Goal: Use online tool/utility: Utilize a website feature to perform a specific function

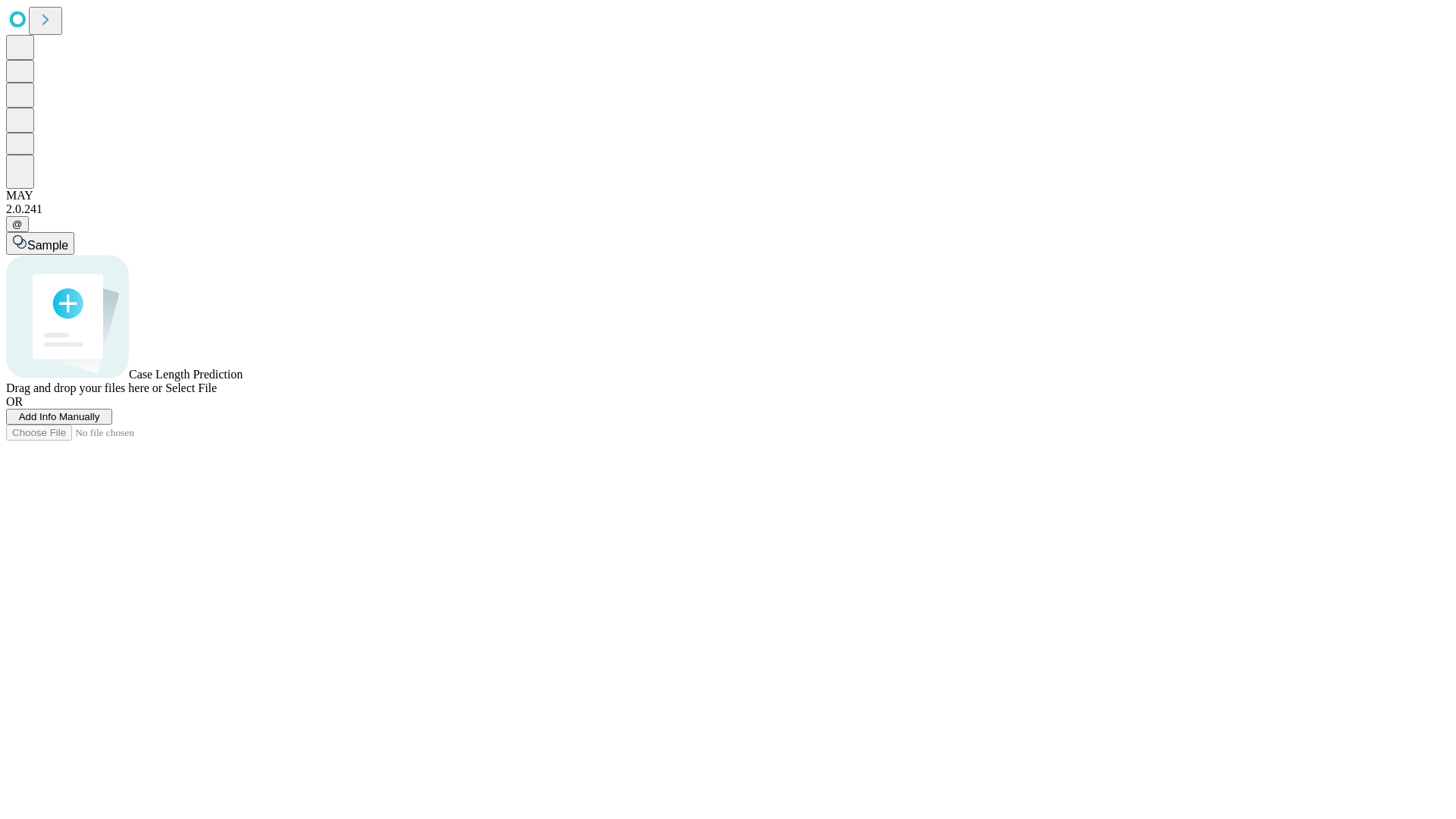
click at [217, 394] on span "Select File" at bounding box center [191, 388] width 51 height 13
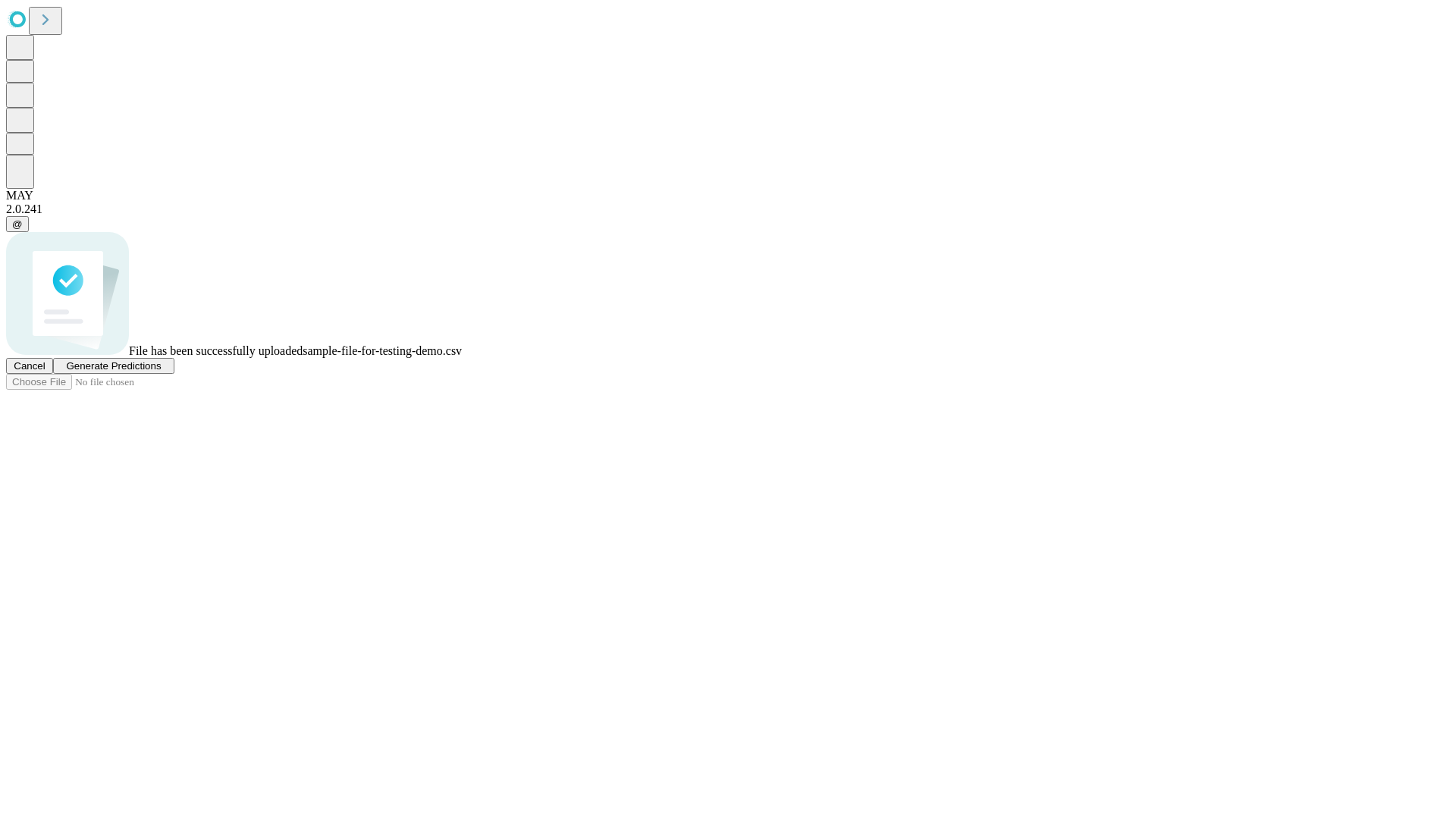
click at [161, 371] on span "Generate Predictions" at bounding box center [113, 366] width 95 height 11
